Goal: Information Seeking & Learning: Check status

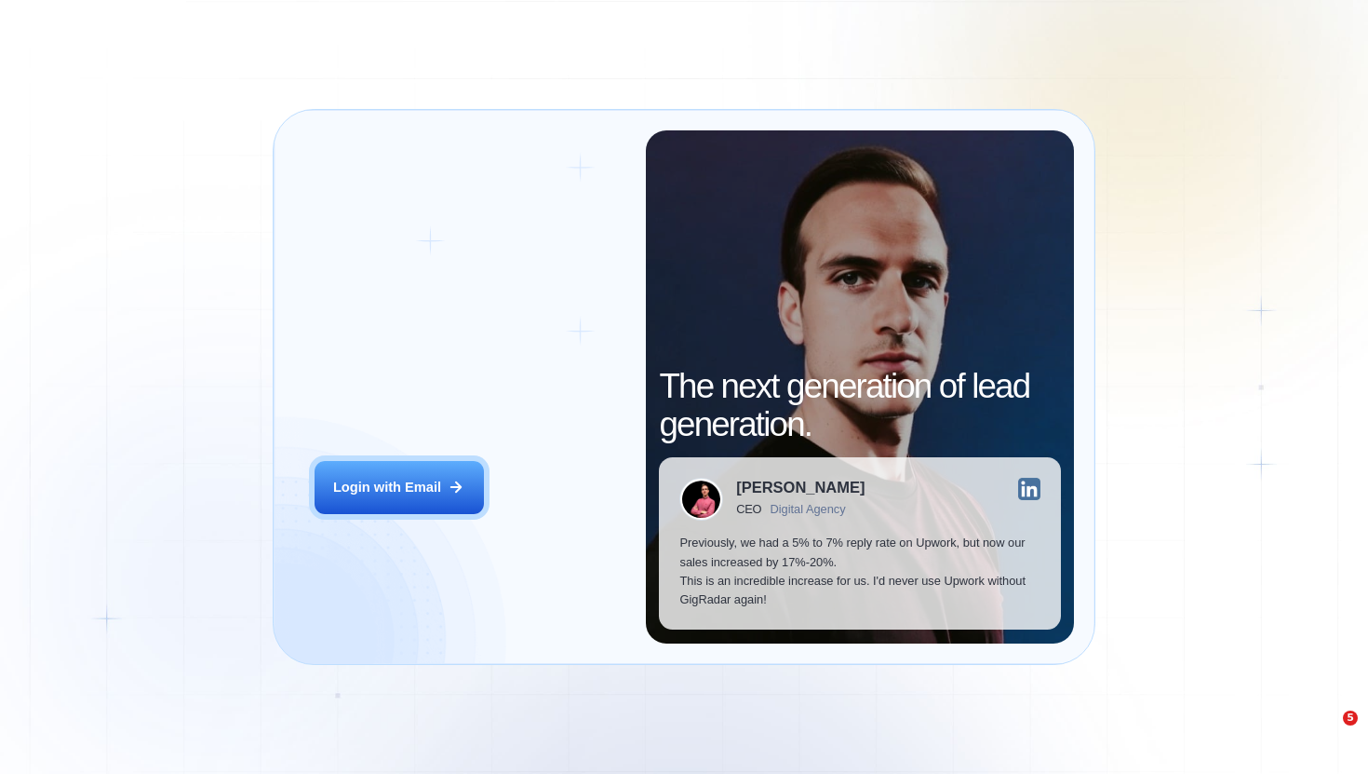
click at [450, 460] on div "Login ‍ Welcome to GigRadar. AI Business Manager for Agencies Login with Email" at bounding box center [470, 386] width 352 height 513
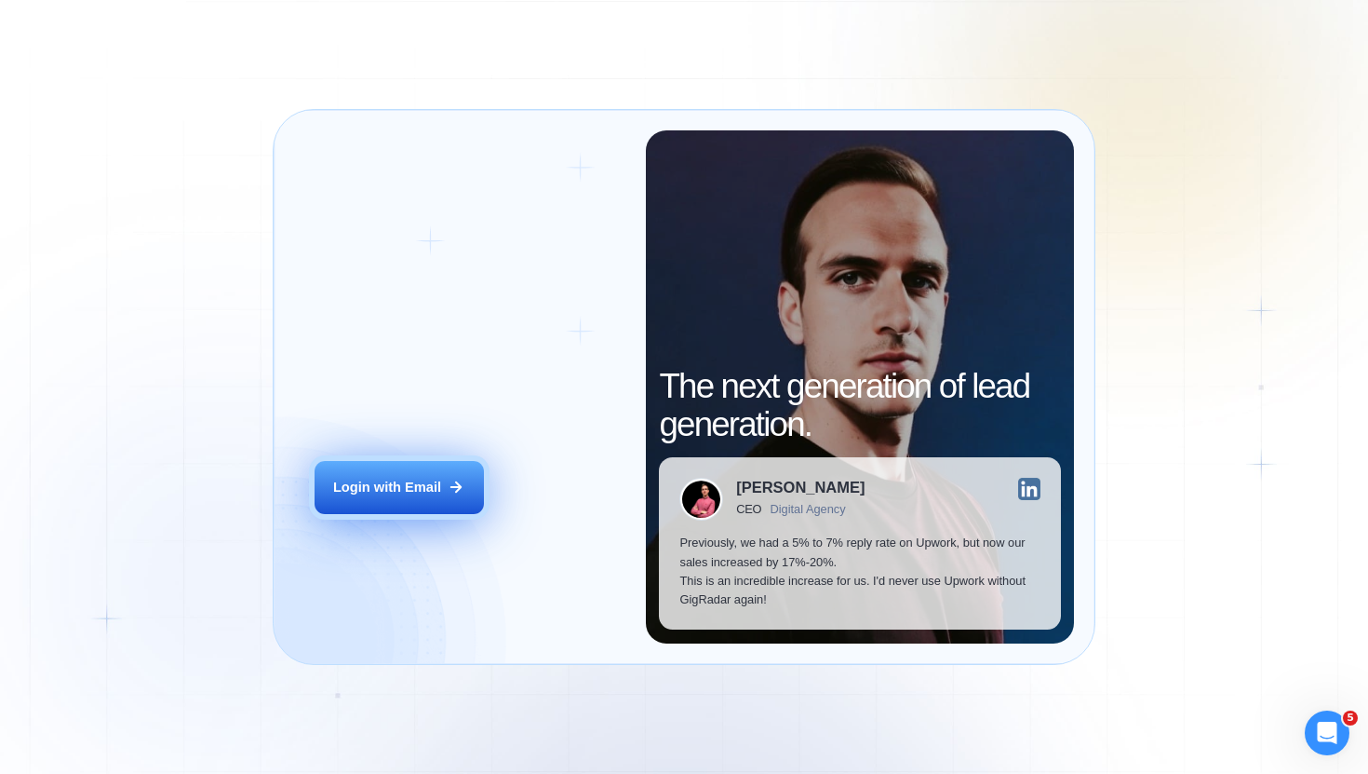
click at [437, 510] on button "Login with Email" at bounding box center [399, 487] width 169 height 53
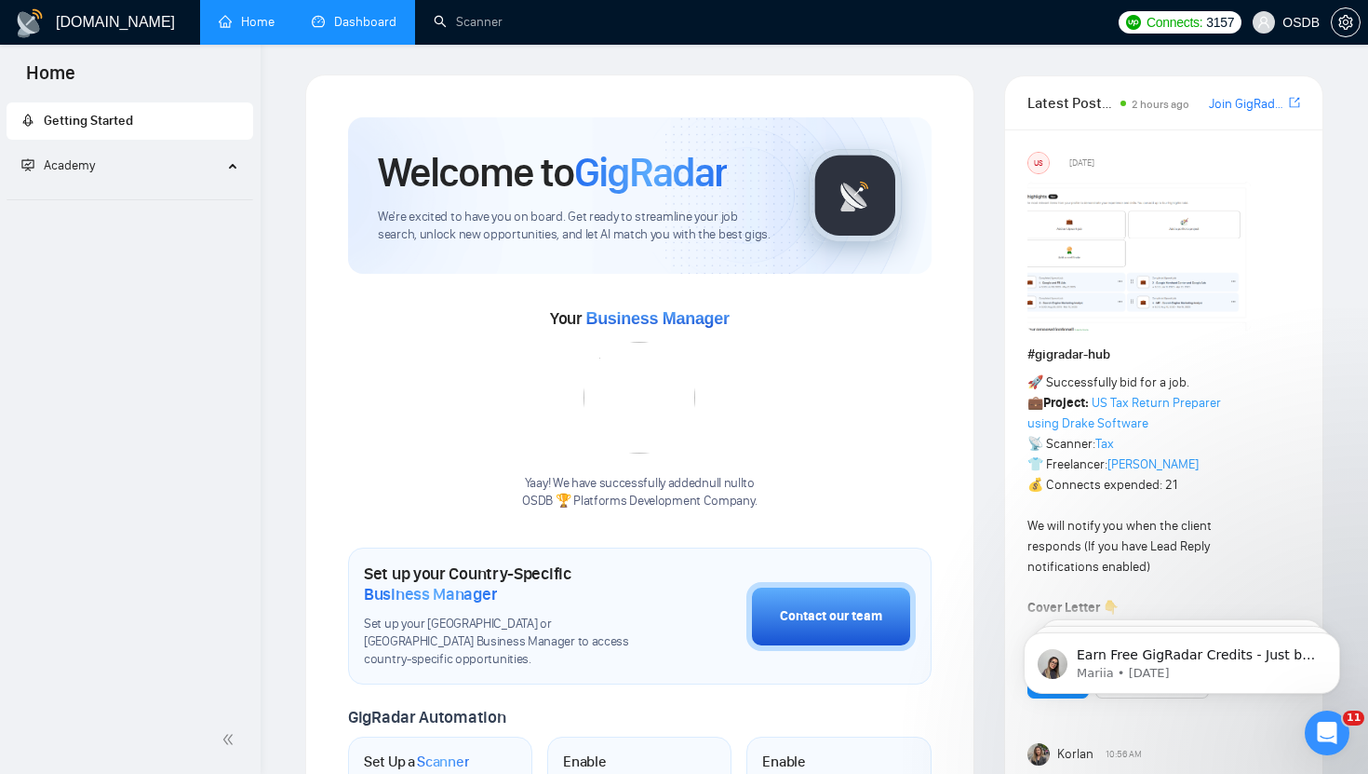
click at [349, 16] on link "Dashboard" at bounding box center [354, 22] width 85 height 16
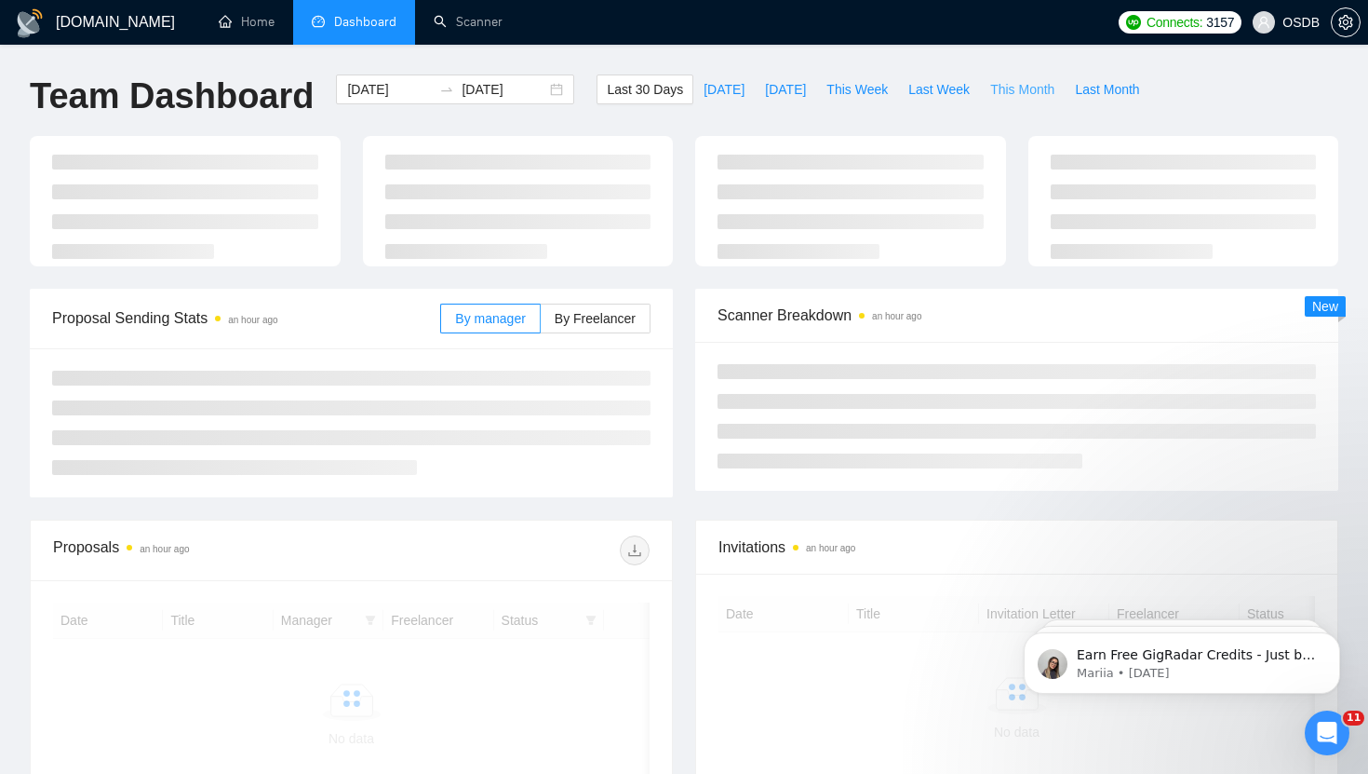
click at [1026, 85] on span "This Month" at bounding box center [1022, 89] width 64 height 20
type input "[DATE]"
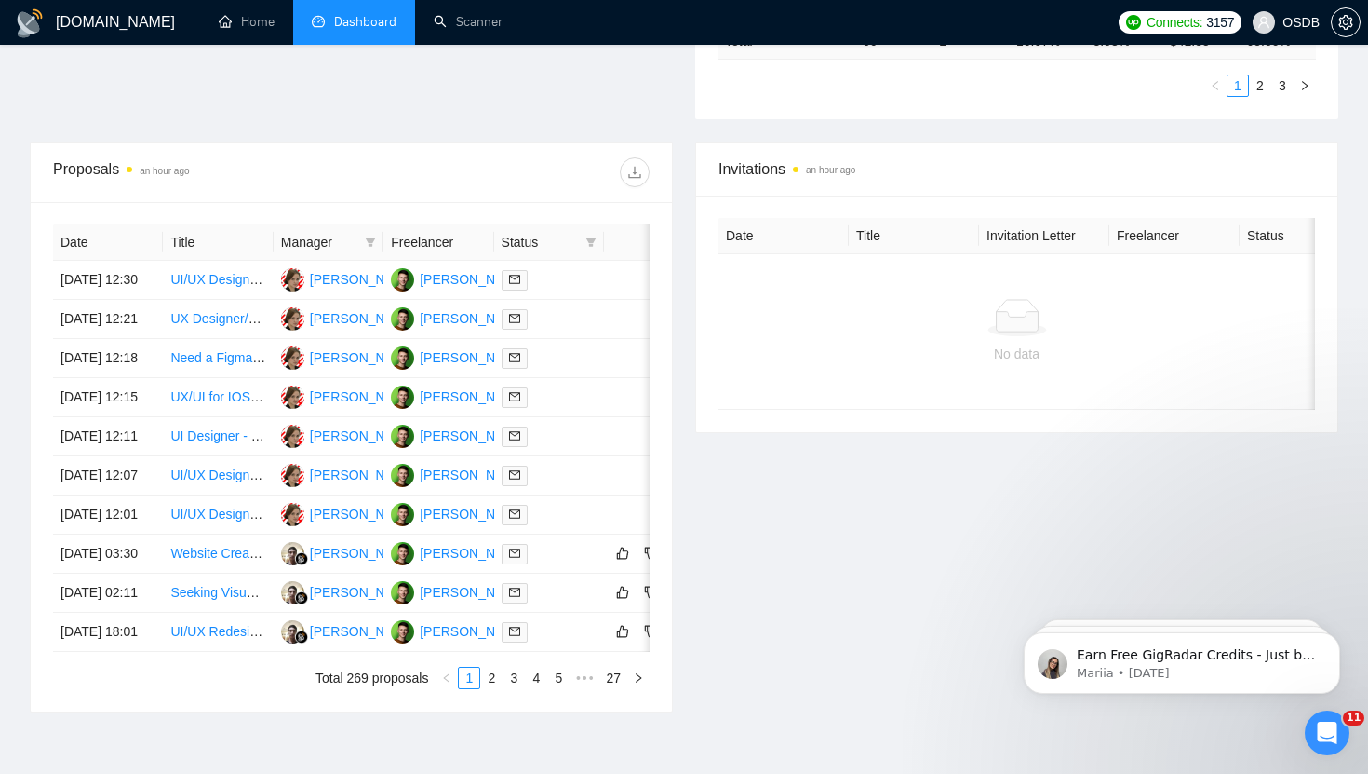
scroll to position [899, 0]
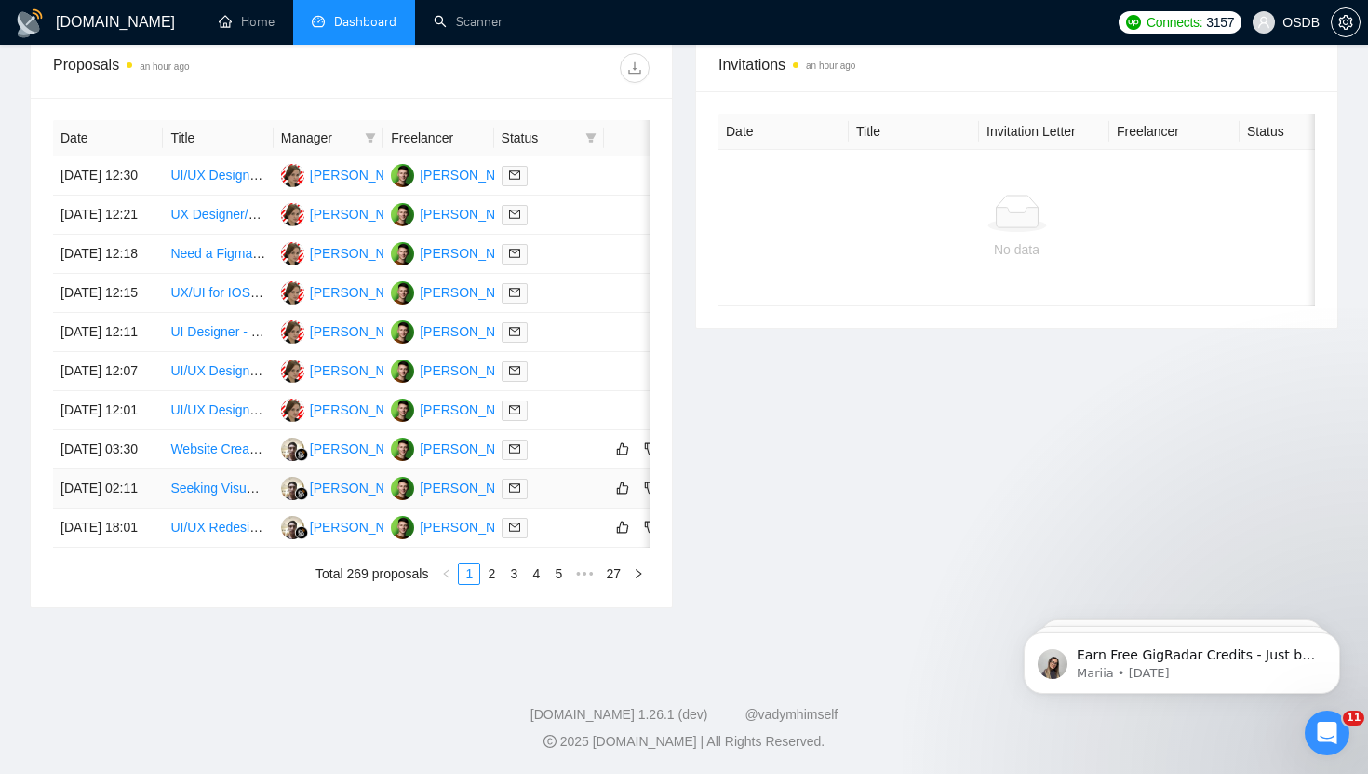
click at [575, 472] on td at bounding box center [549, 488] width 110 height 39
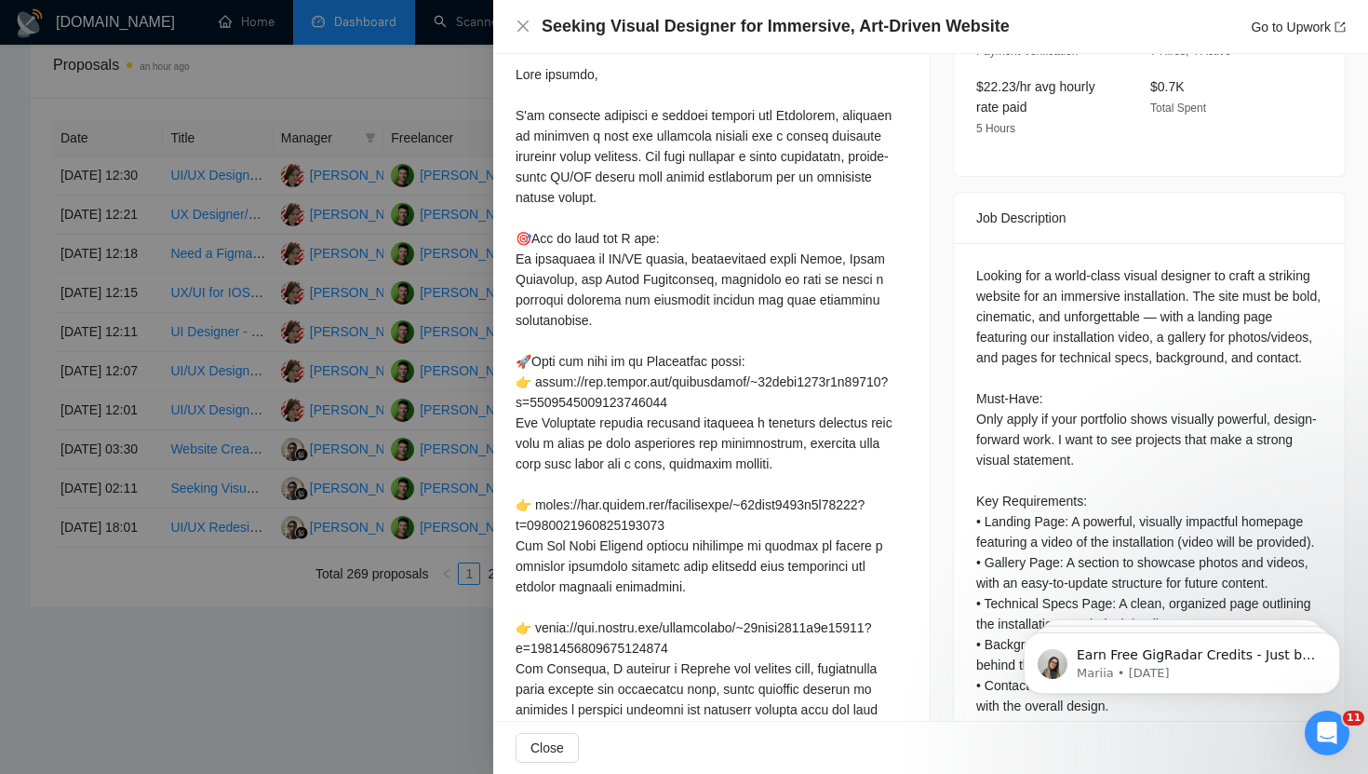
scroll to position [667, 0]
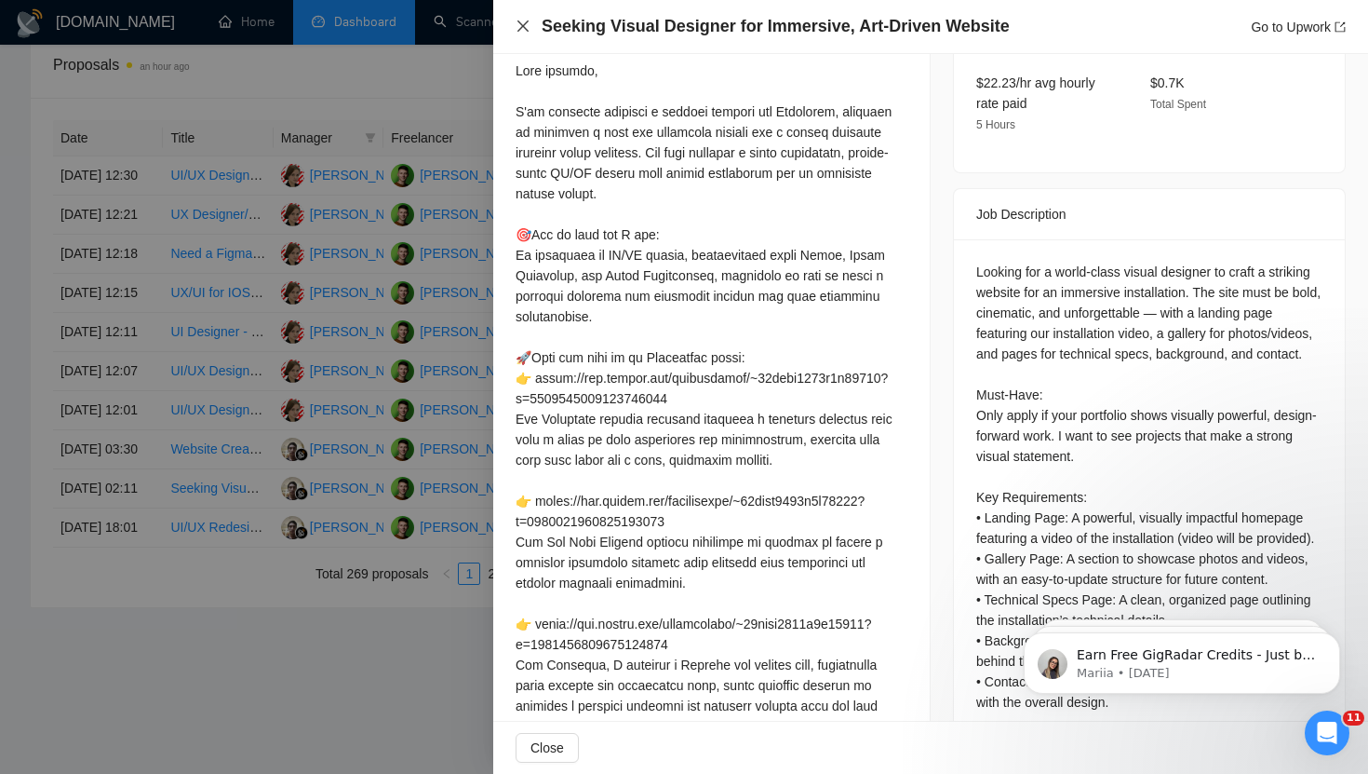
click at [521, 23] on icon "close" at bounding box center [523, 26] width 15 height 15
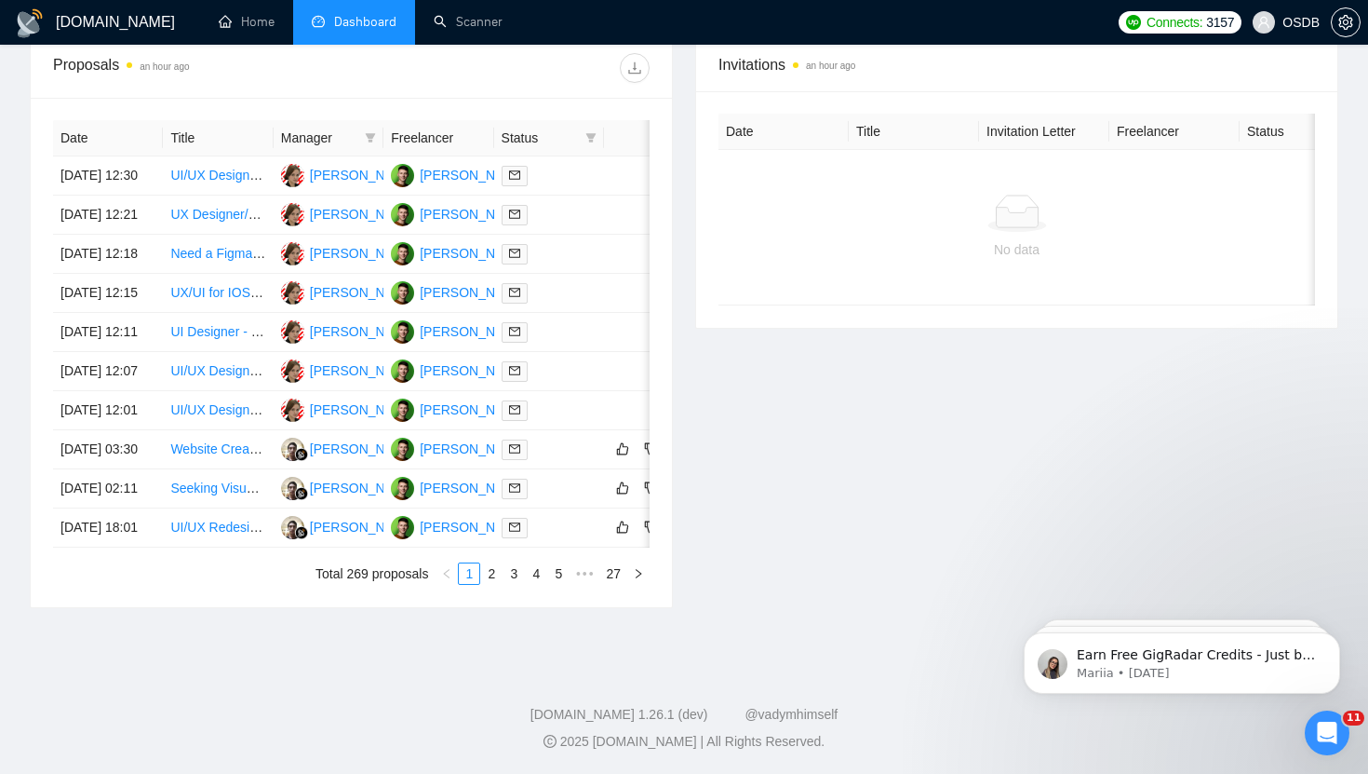
scroll to position [898, 0]
click at [573, 532] on td at bounding box center [549, 527] width 110 height 39
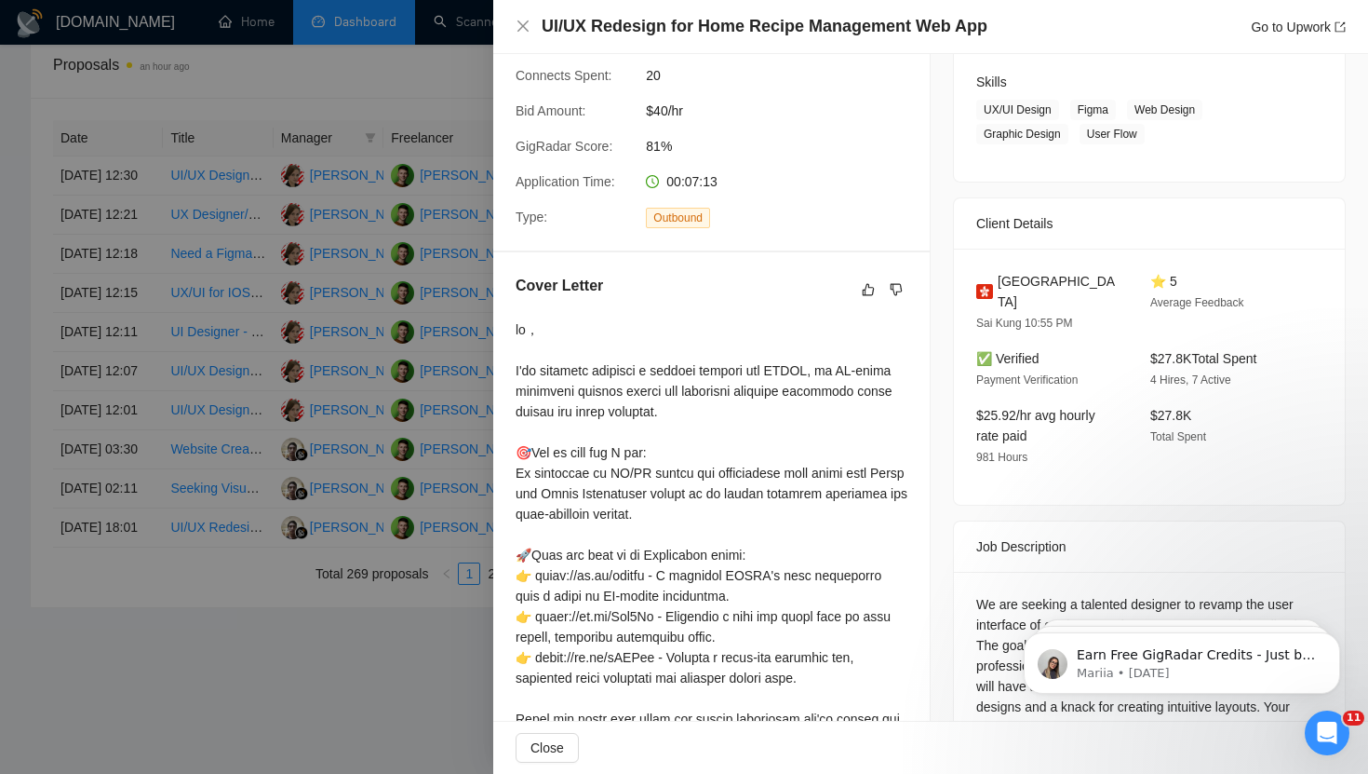
scroll to position [288, 0]
click at [519, 22] on icon "close" at bounding box center [523, 25] width 11 height 11
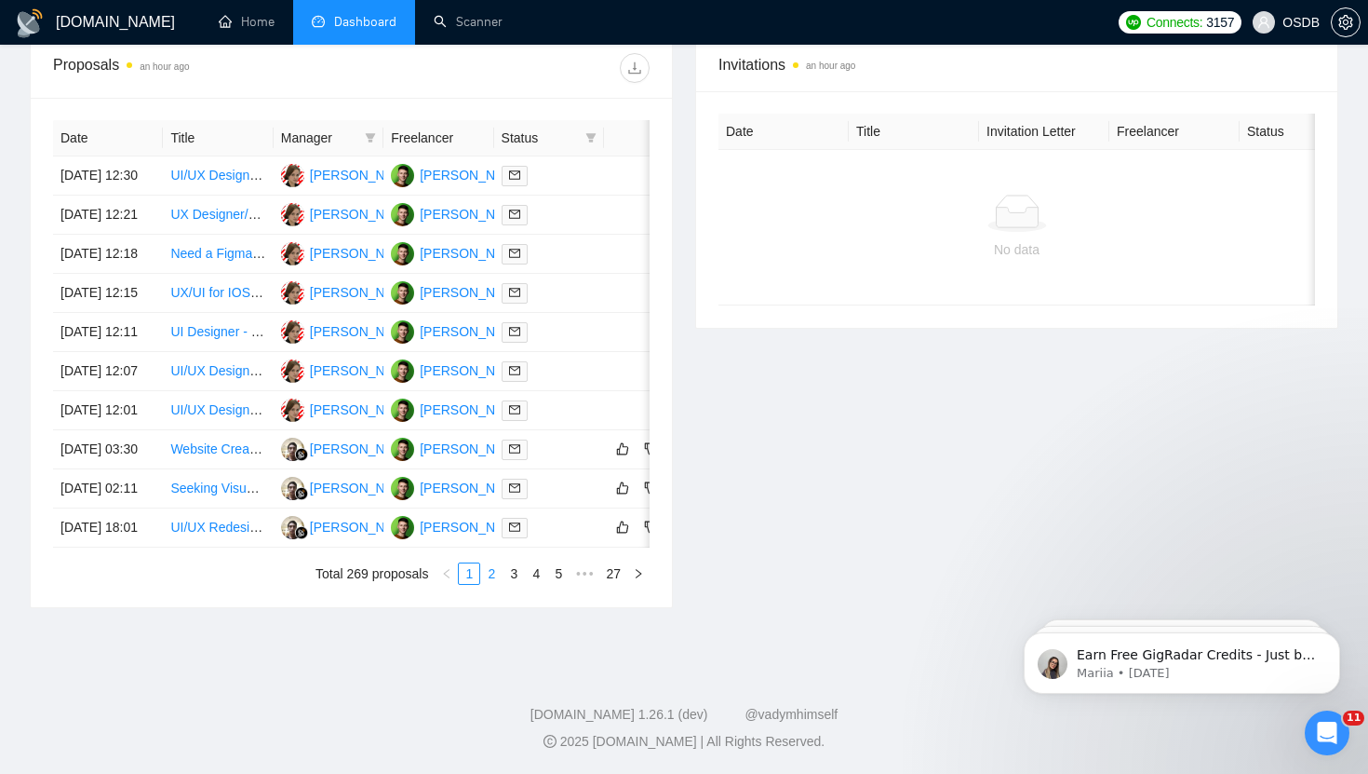
click at [498, 577] on link "2" at bounding box center [491, 573] width 20 height 20
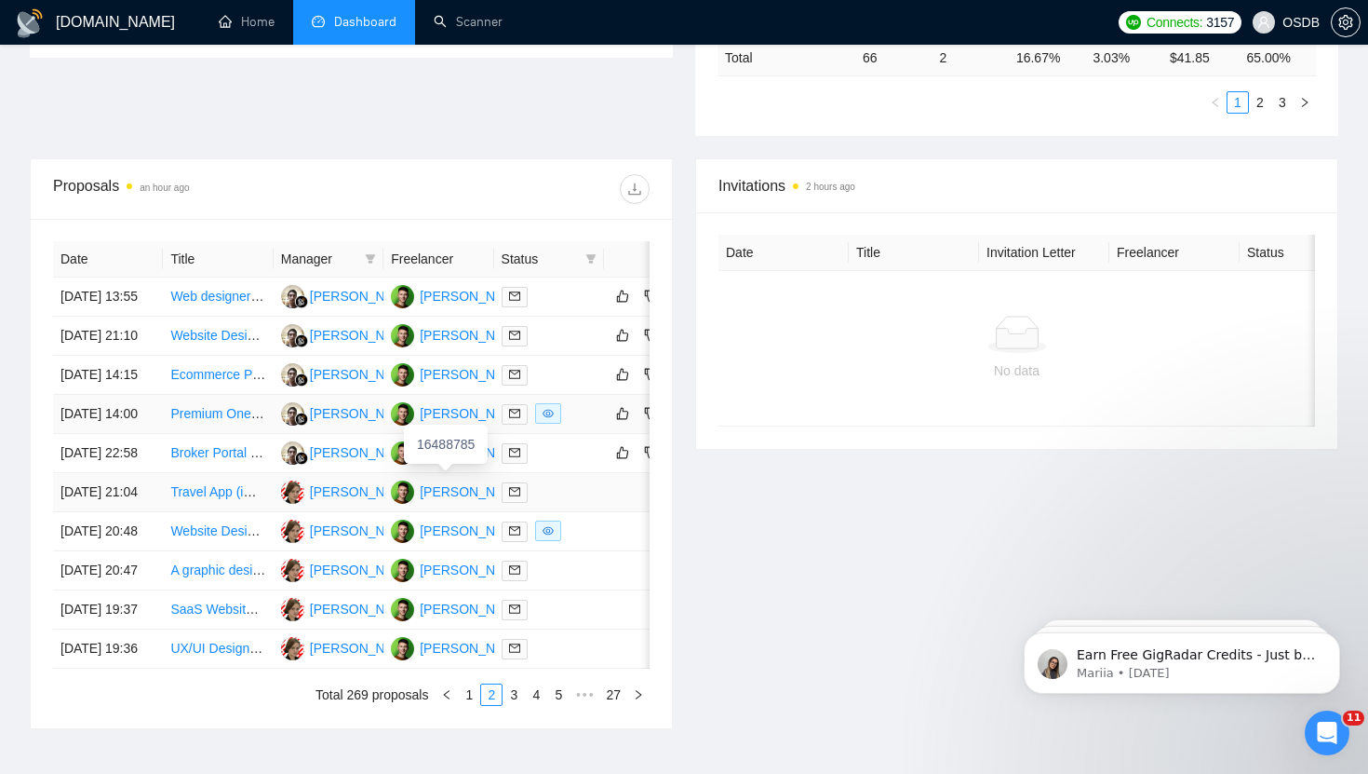
scroll to position [602, 0]
click at [591, 424] on div at bounding box center [549, 412] width 95 height 21
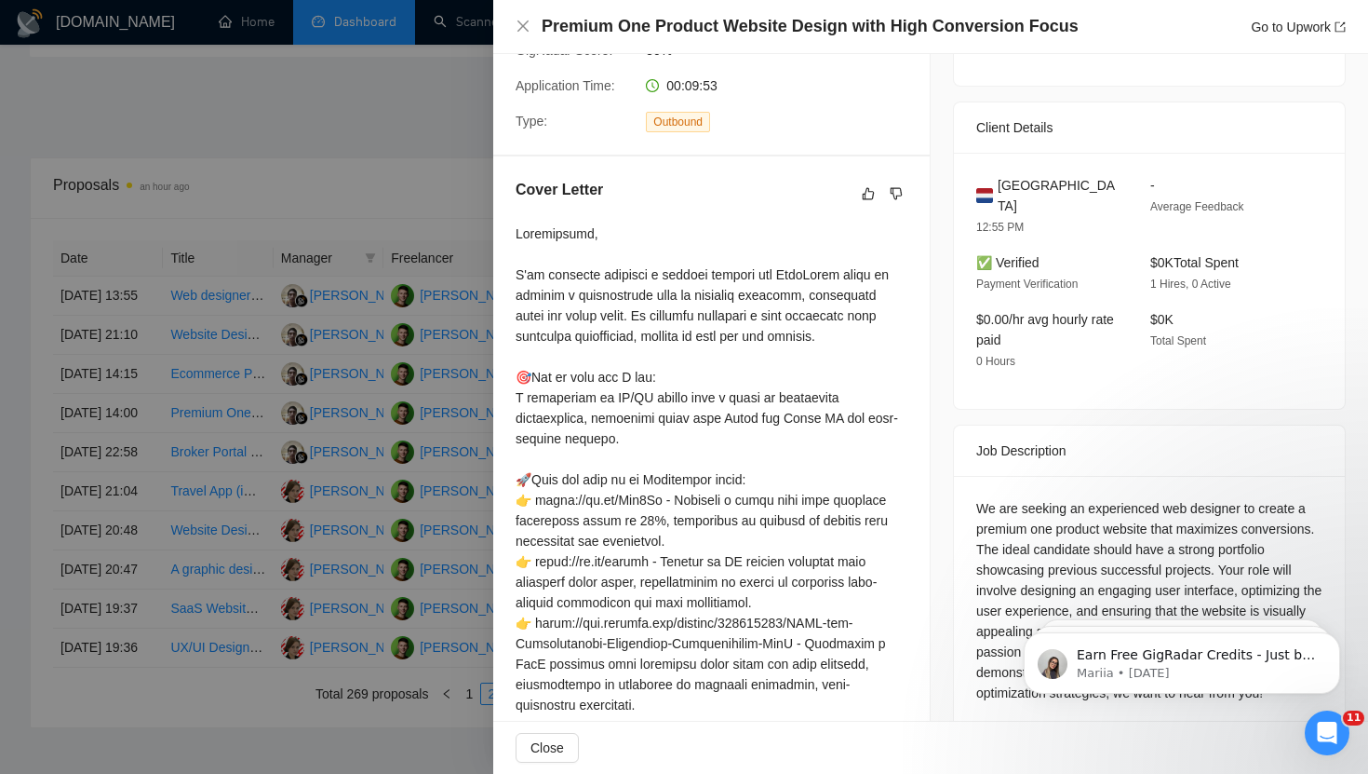
scroll to position [98, 0]
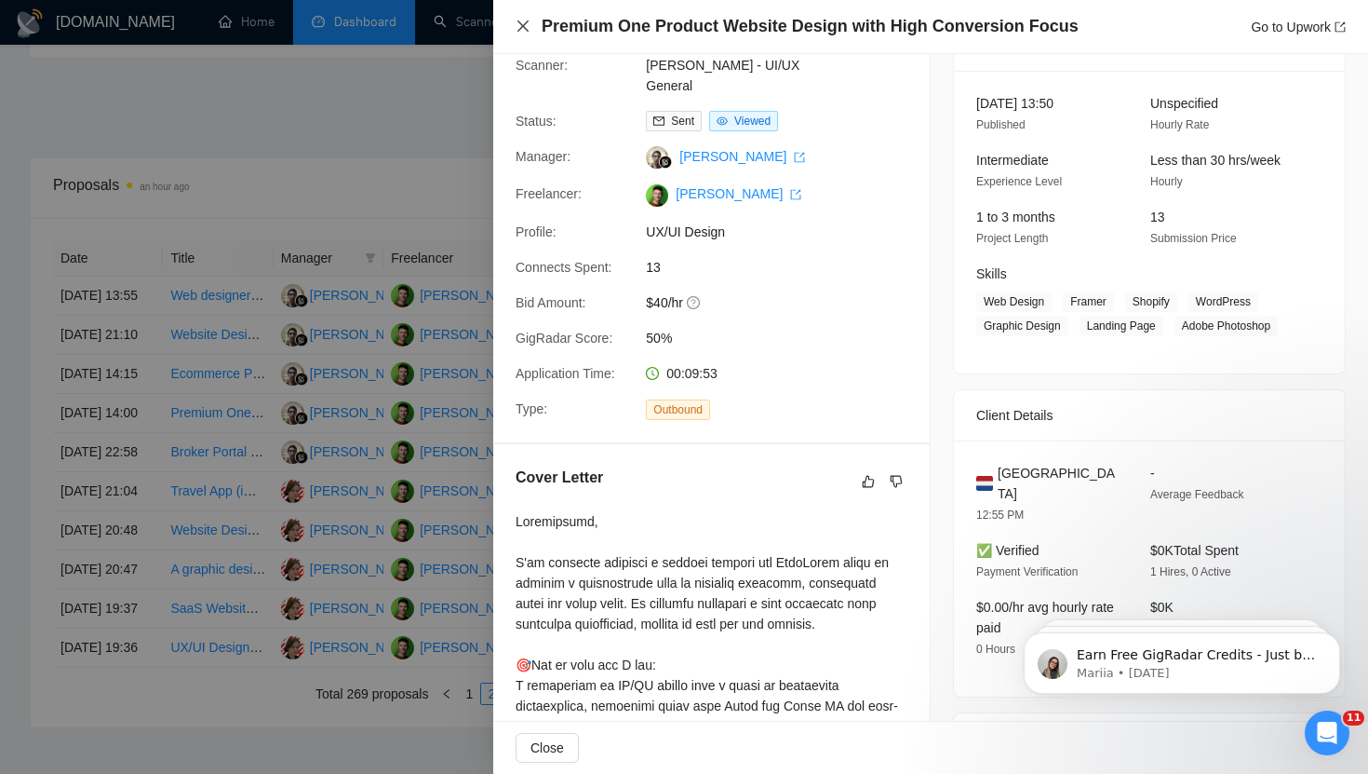
click at [518, 27] on icon "close" at bounding box center [523, 26] width 15 height 15
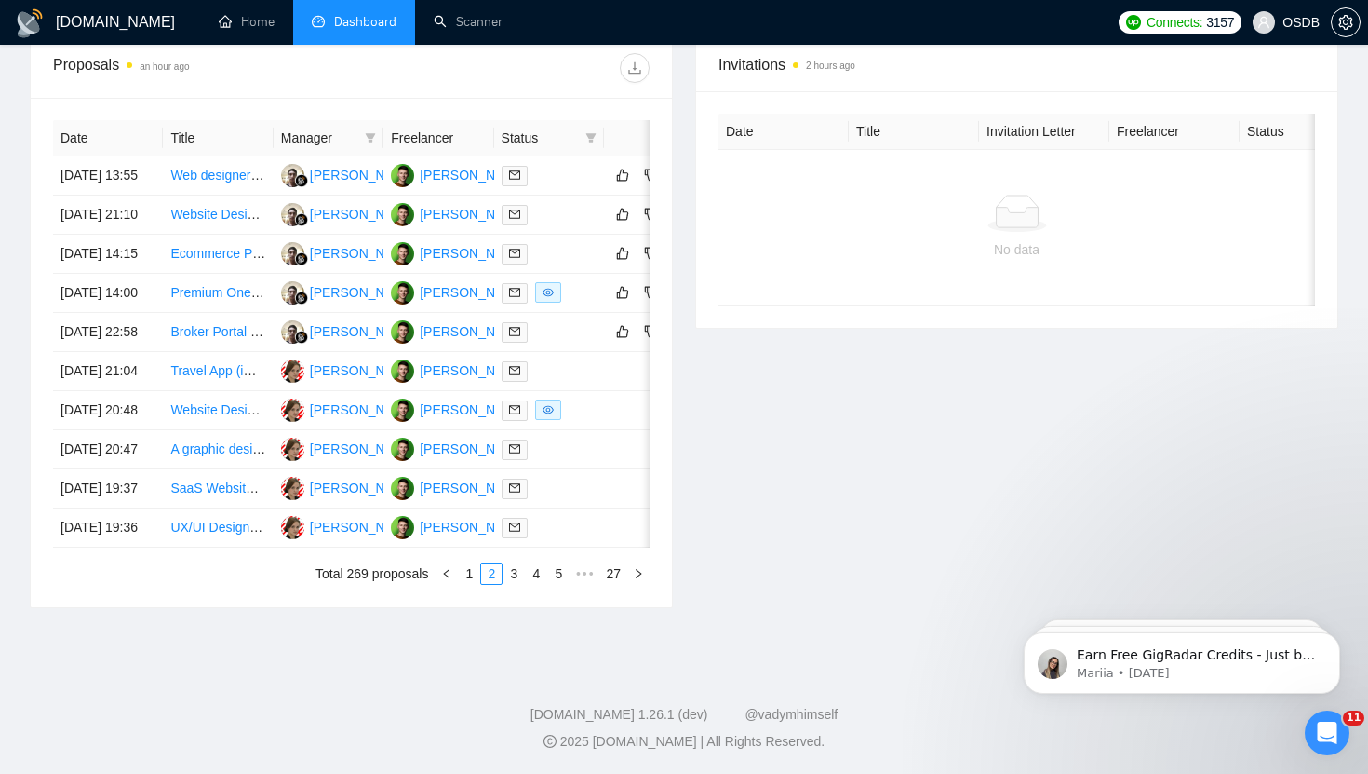
scroll to position [832, 0]
click at [508, 584] on link "3" at bounding box center [514, 573] width 20 height 20
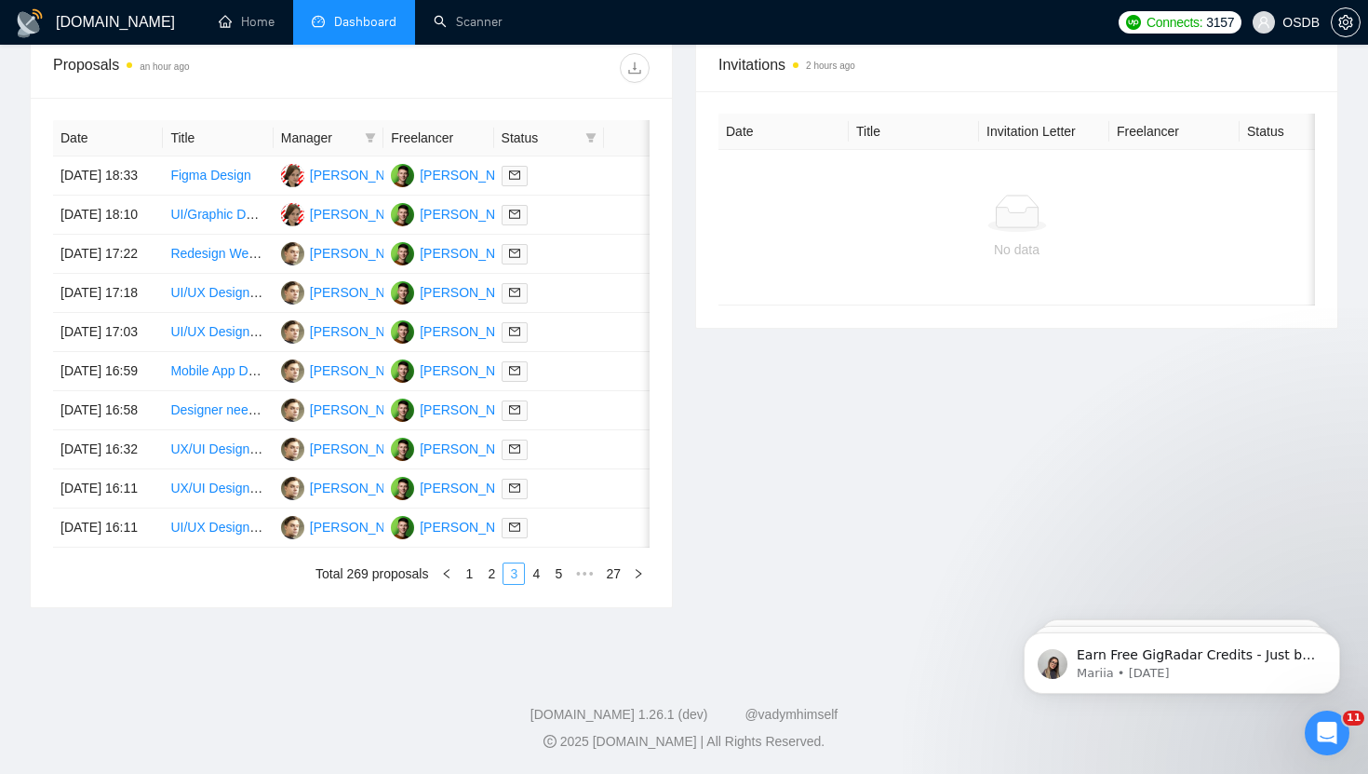
scroll to position [811, 0]
click at [534, 584] on link "4" at bounding box center [536, 573] width 20 height 20
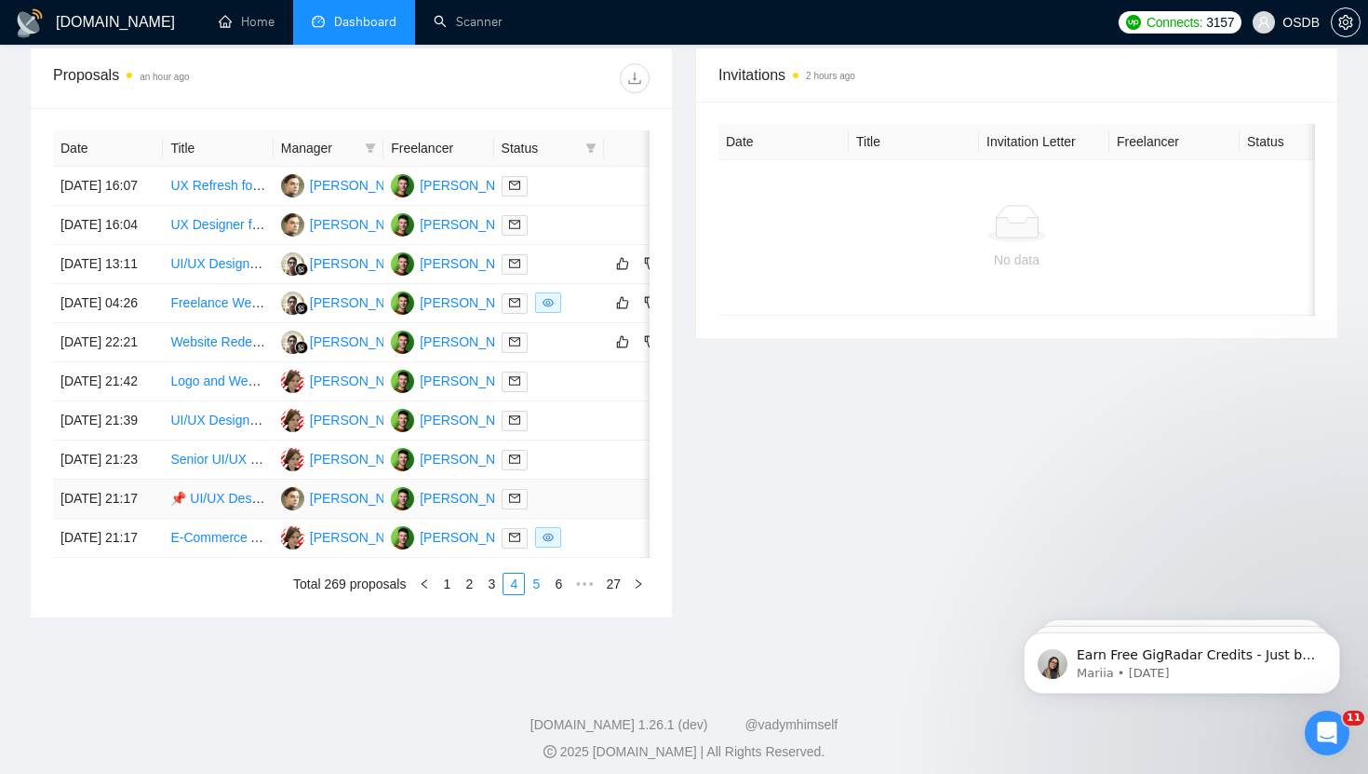
scroll to position [718, 0]
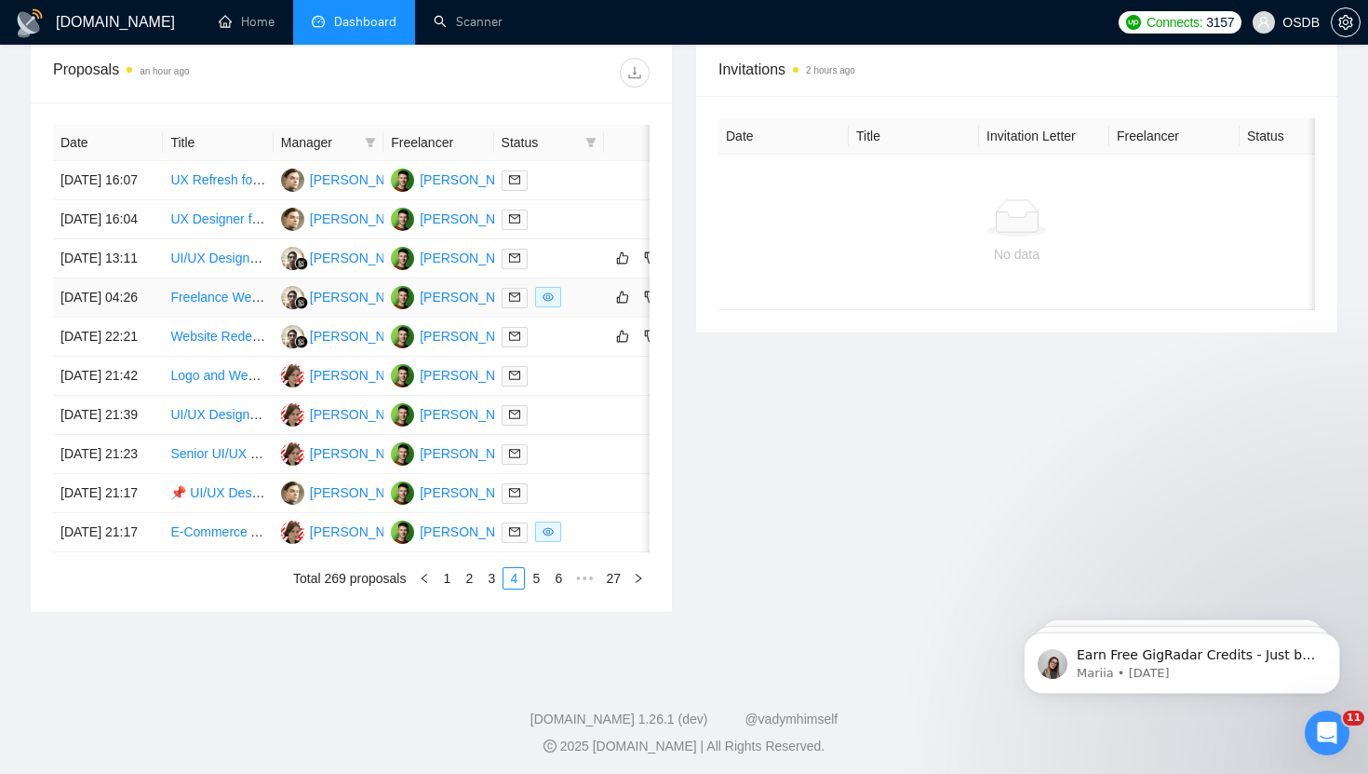
click at [583, 308] on div at bounding box center [549, 297] width 95 height 21
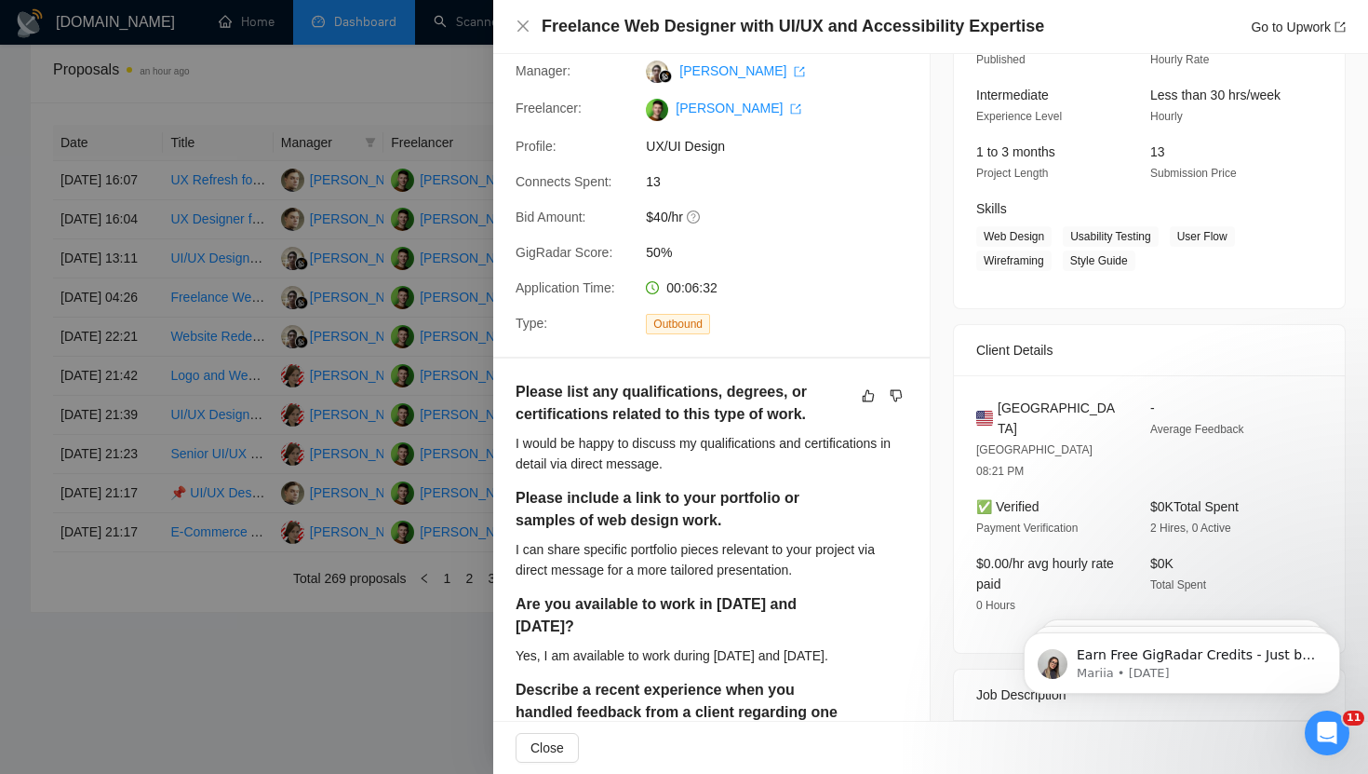
scroll to position [0, 0]
